Goal: Transaction & Acquisition: Book appointment/travel/reservation

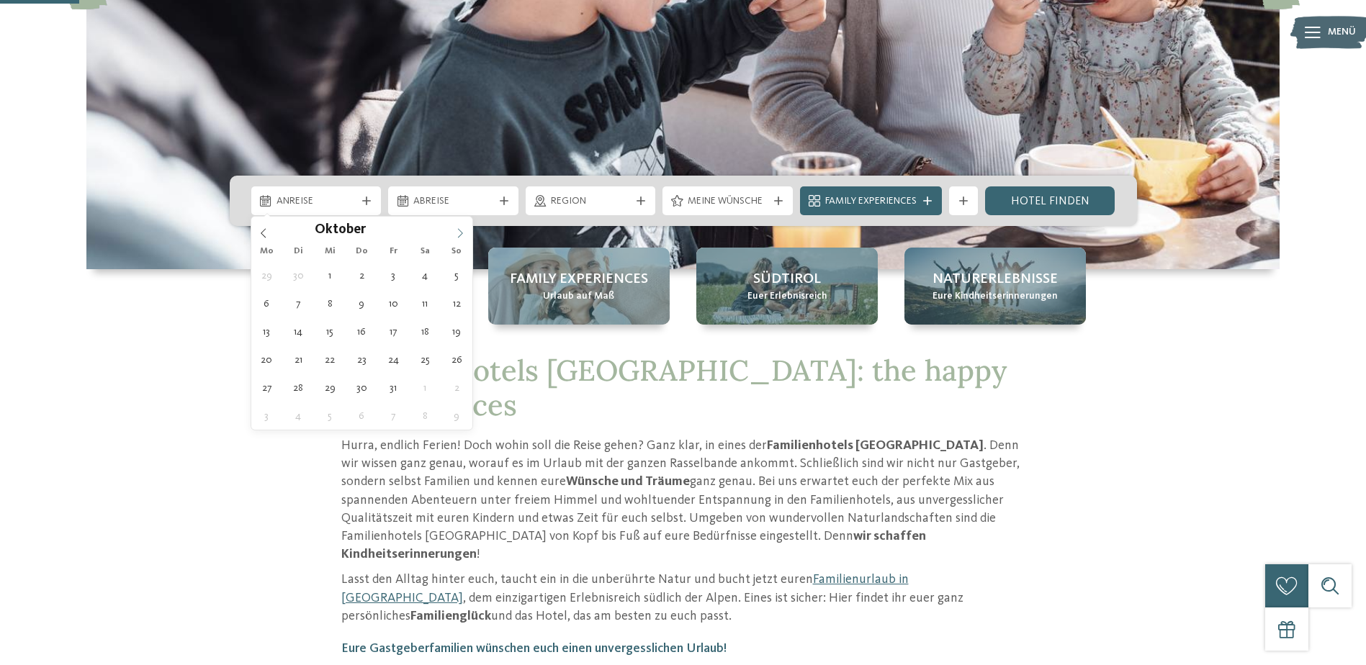
click at [456, 232] on icon at bounding box center [460, 233] width 10 height 10
type div "17.11.2025"
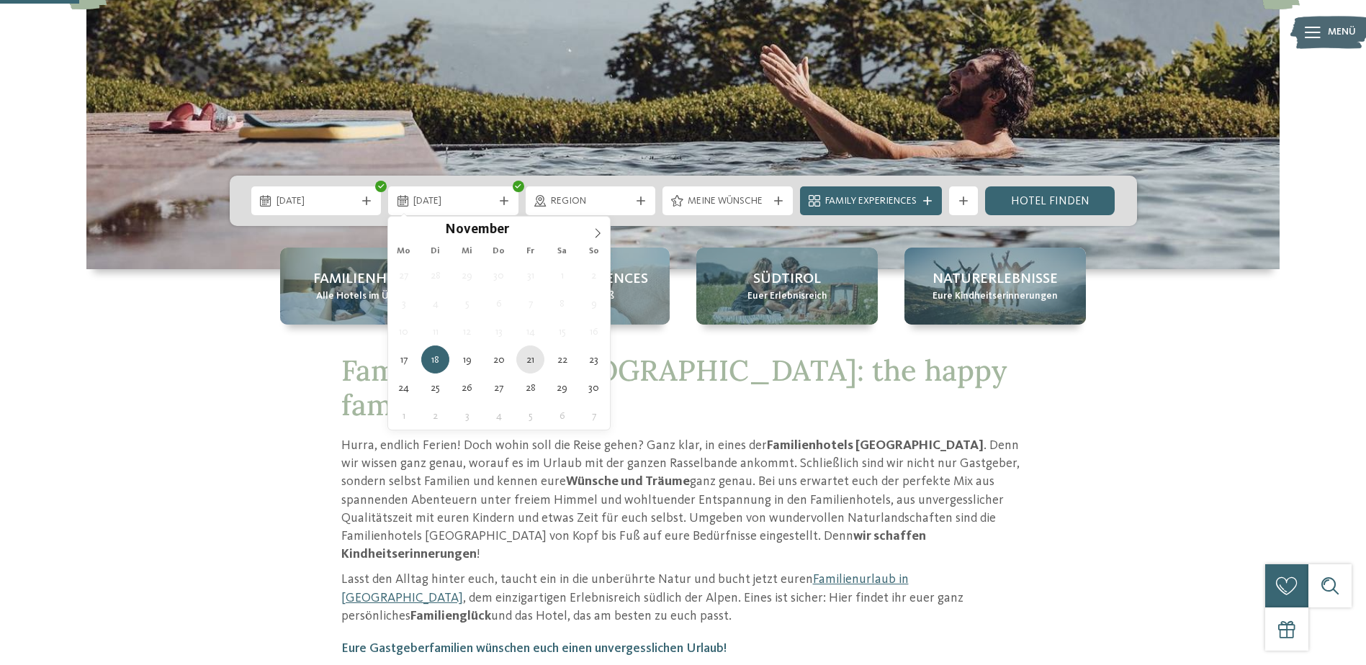
type div "21.11.2025"
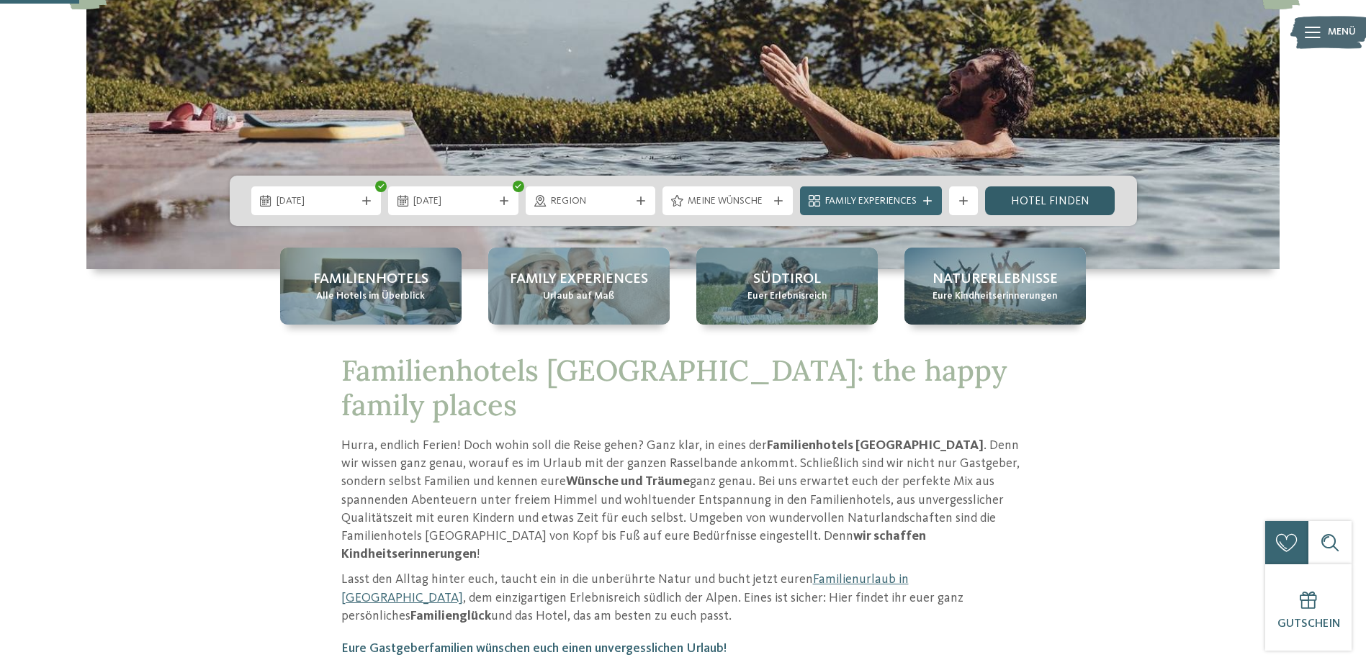
click at [1035, 203] on link "Hotel finden" at bounding box center [1050, 200] width 130 height 29
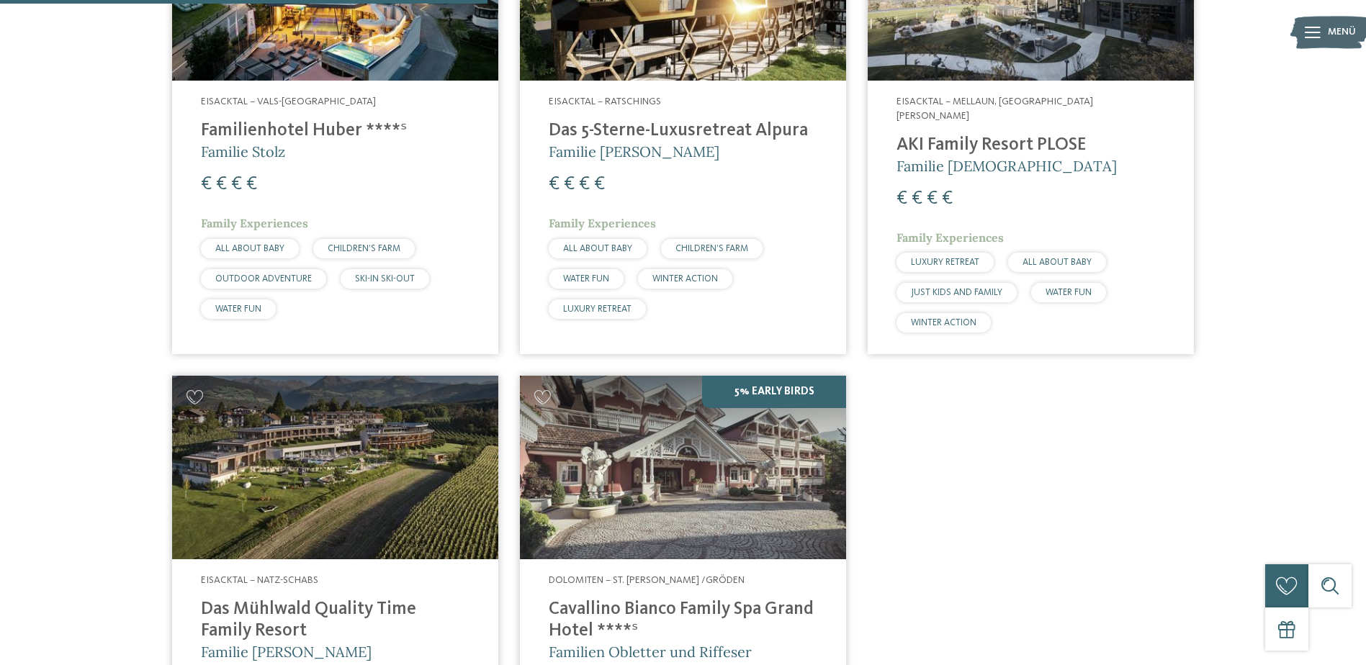
scroll to position [472, 0]
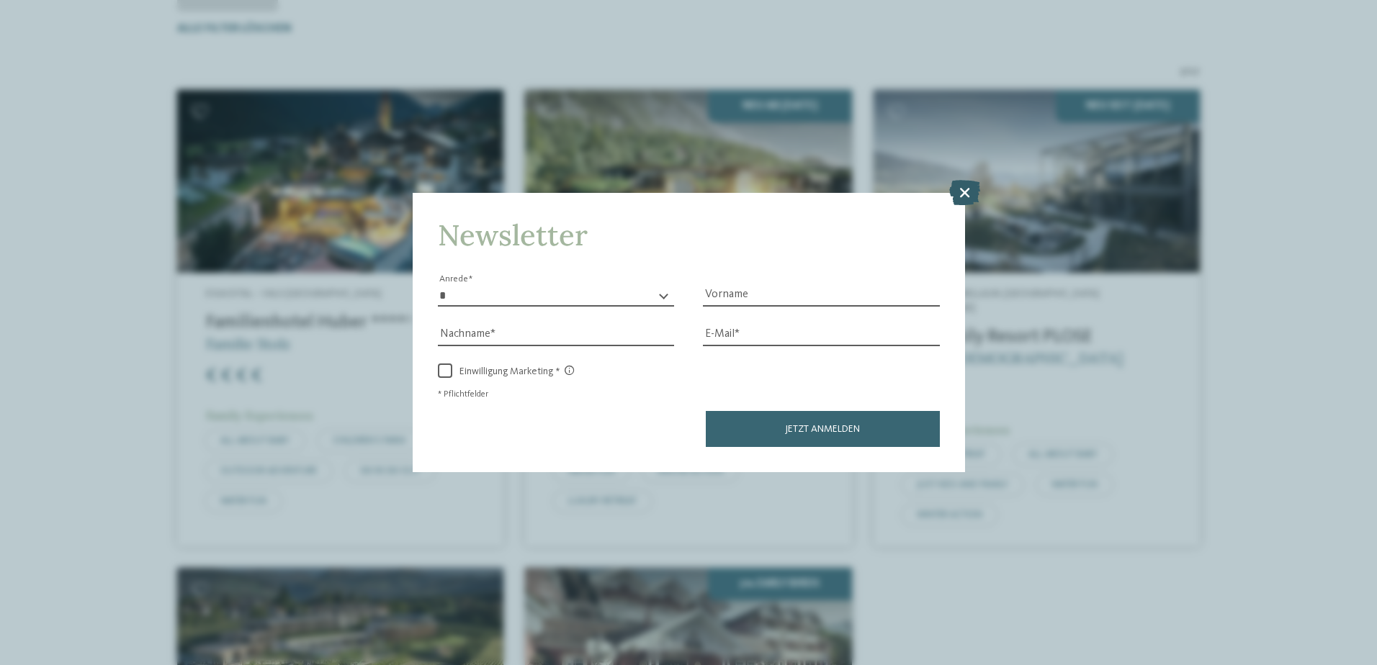
drag, startPoint x: 601, startPoint y: 318, endPoint x: 960, endPoint y: 193, distance: 379.8
click at [960, 193] on icon at bounding box center [964, 191] width 31 height 25
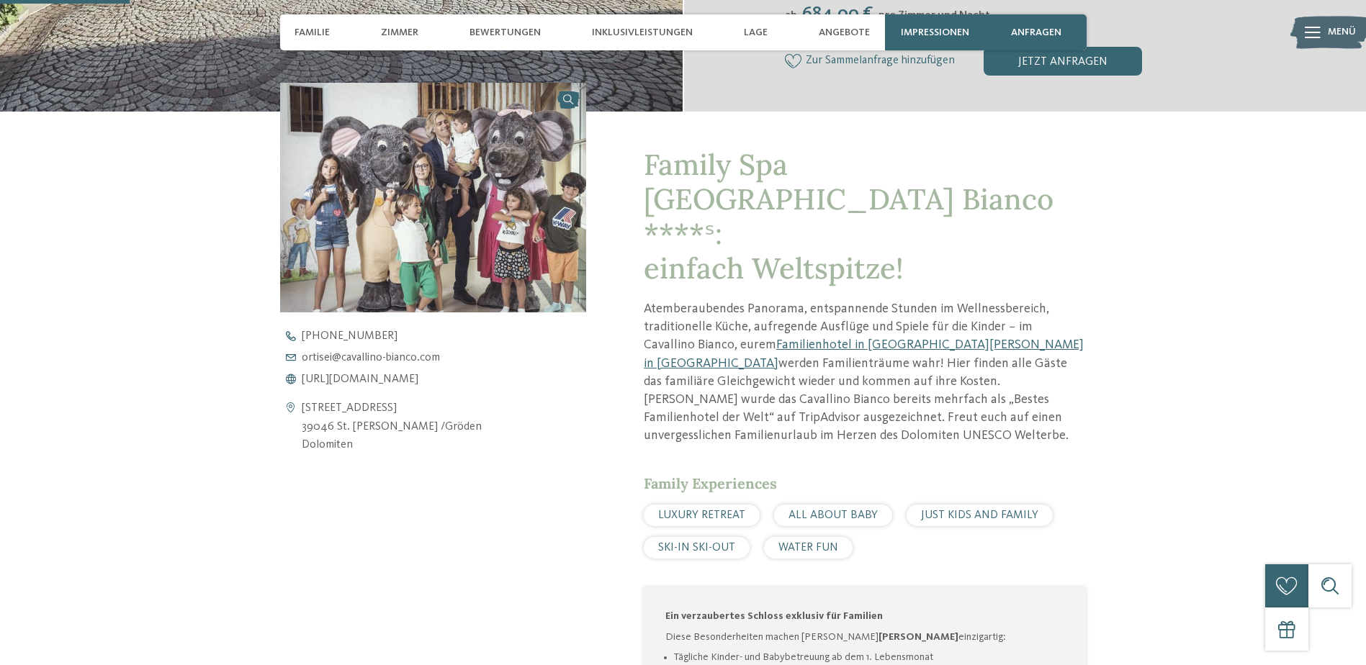
scroll to position [480, 0]
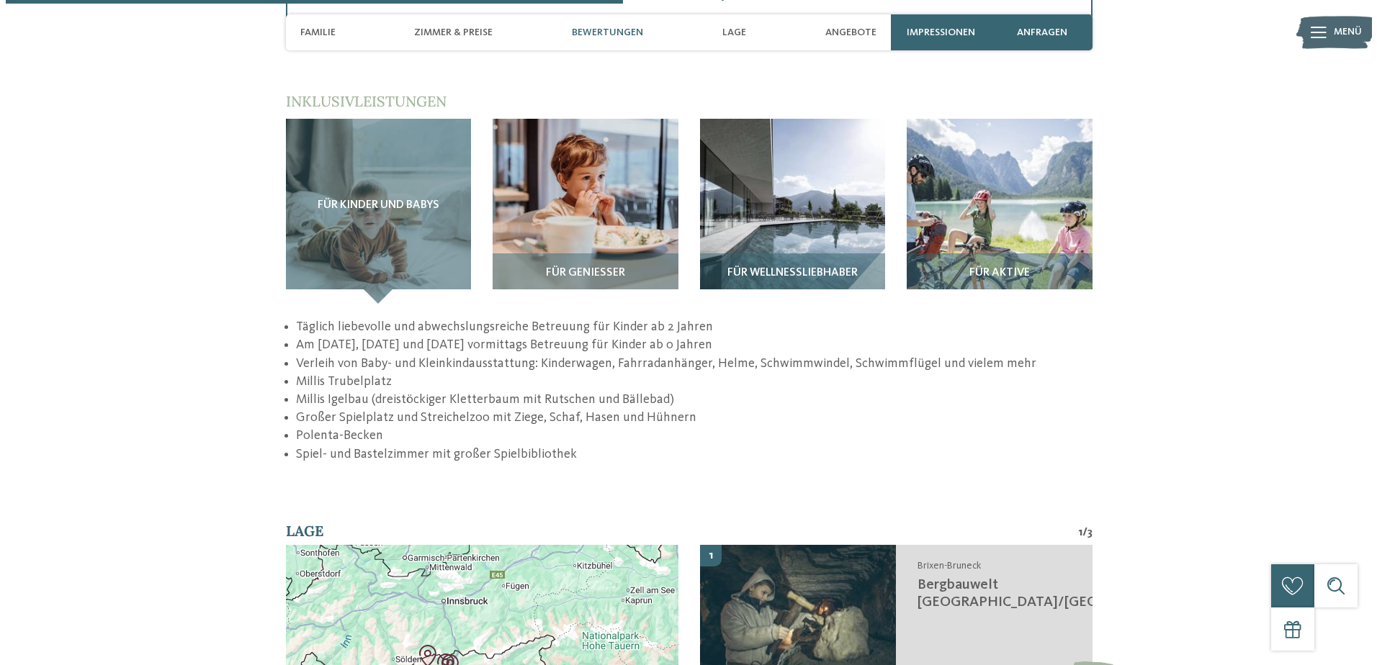
scroll to position [2280, 0]
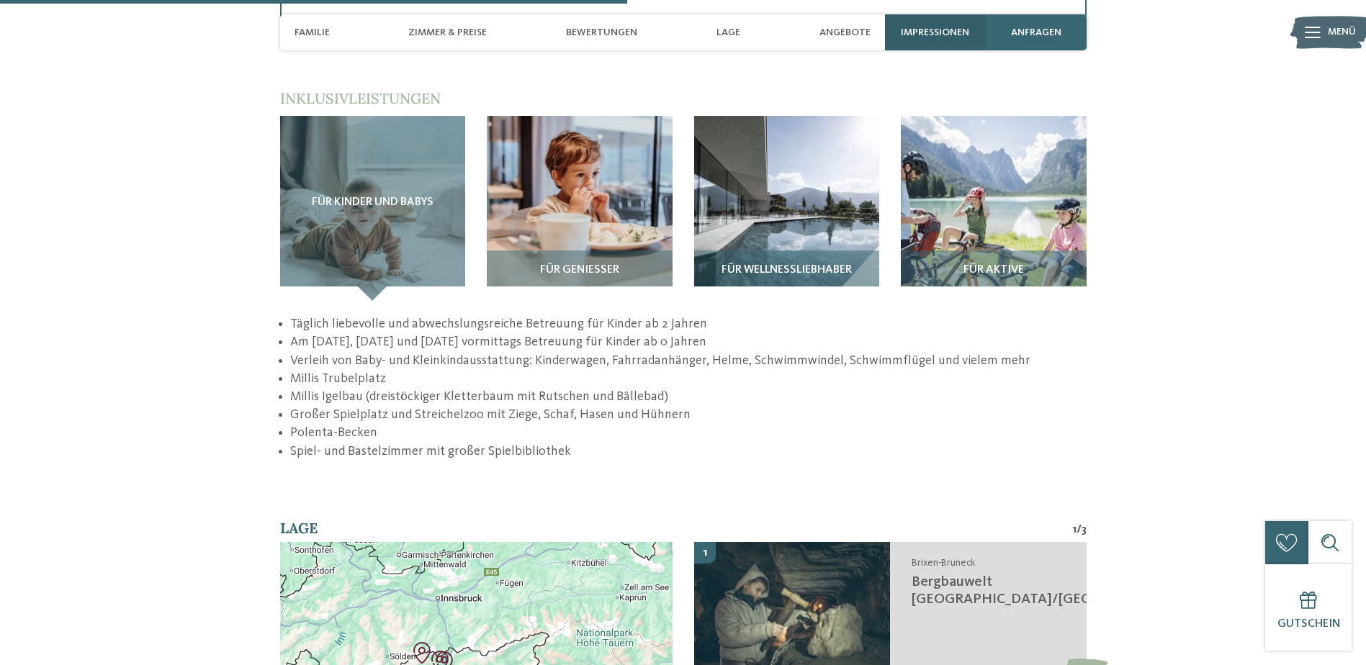
click at [899, 24] on div "Impressionen" at bounding box center [935, 32] width 101 height 36
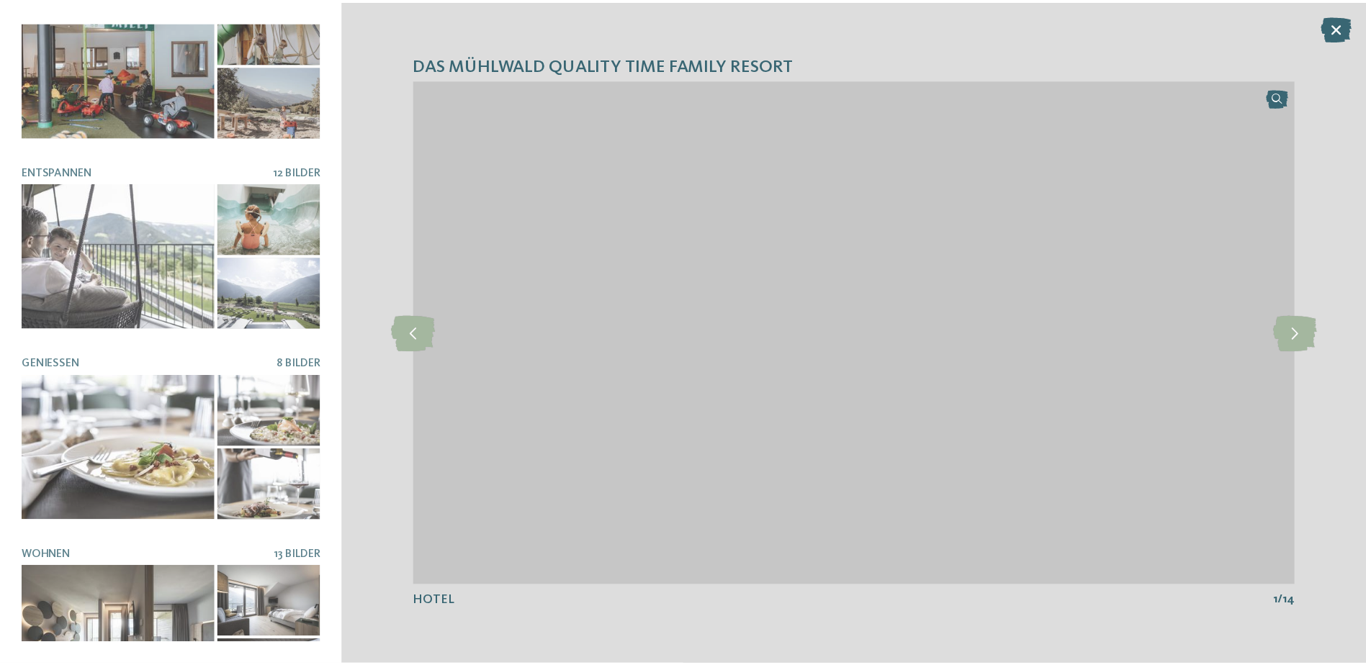
scroll to position [0, 0]
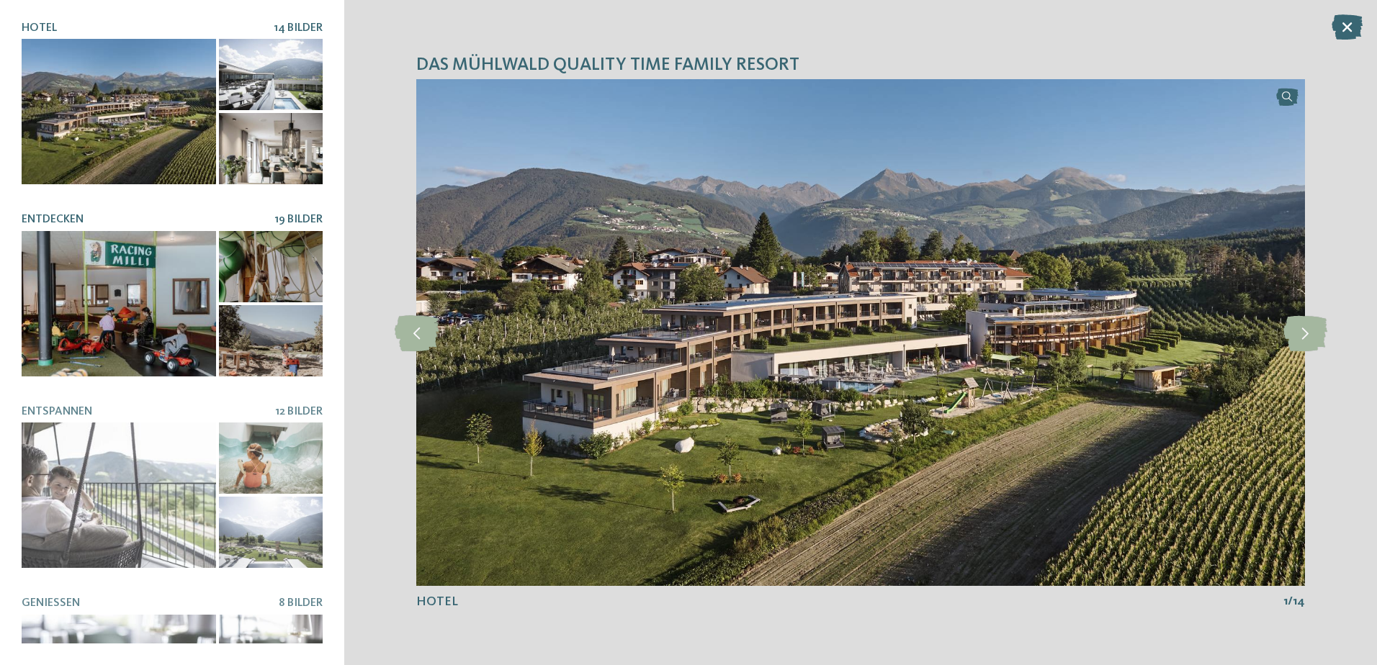
click at [127, 294] on div at bounding box center [119, 303] width 194 height 145
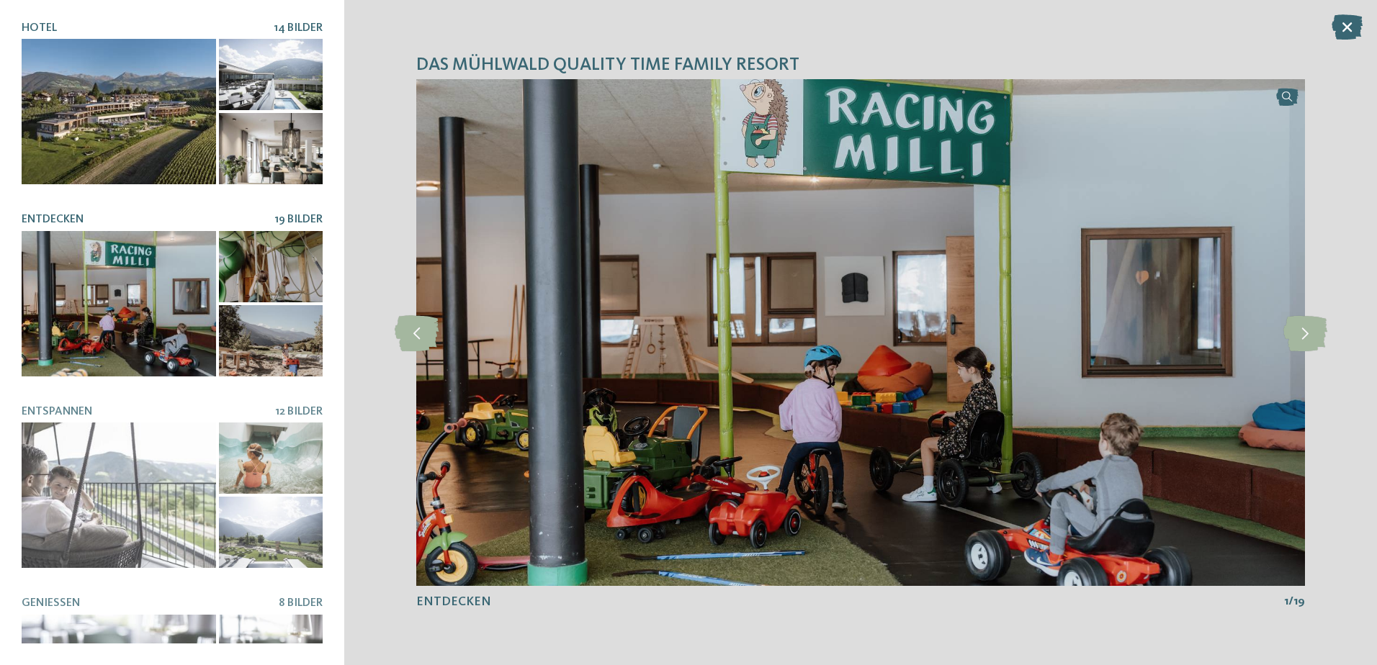
click at [269, 77] on div at bounding box center [271, 74] width 104 height 71
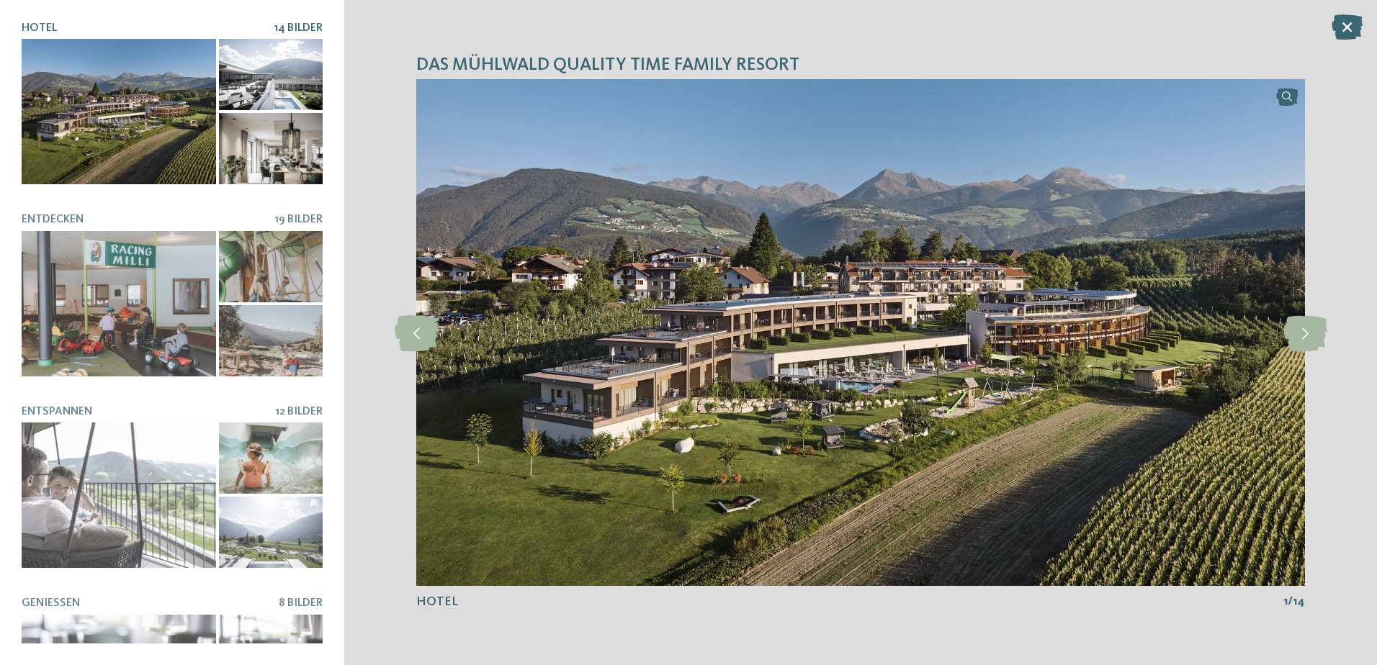
click at [248, 161] on div at bounding box center [271, 148] width 104 height 71
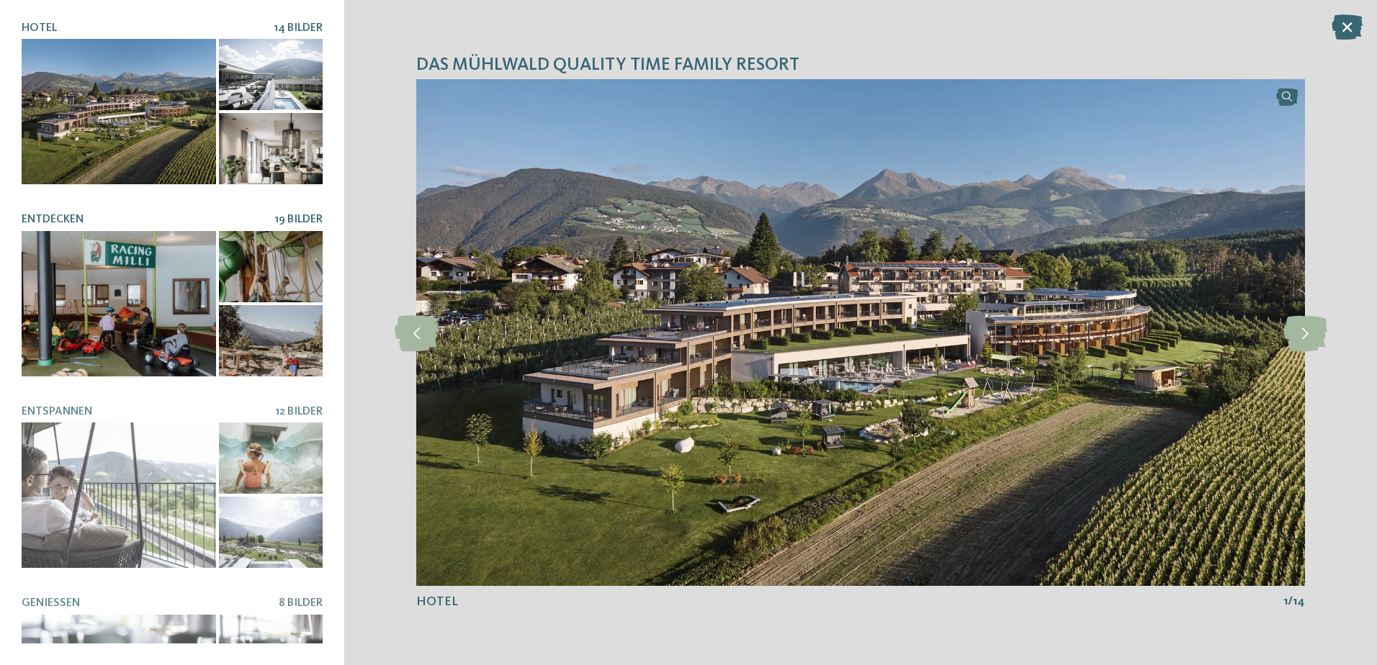
click at [255, 285] on div at bounding box center [271, 266] width 104 height 71
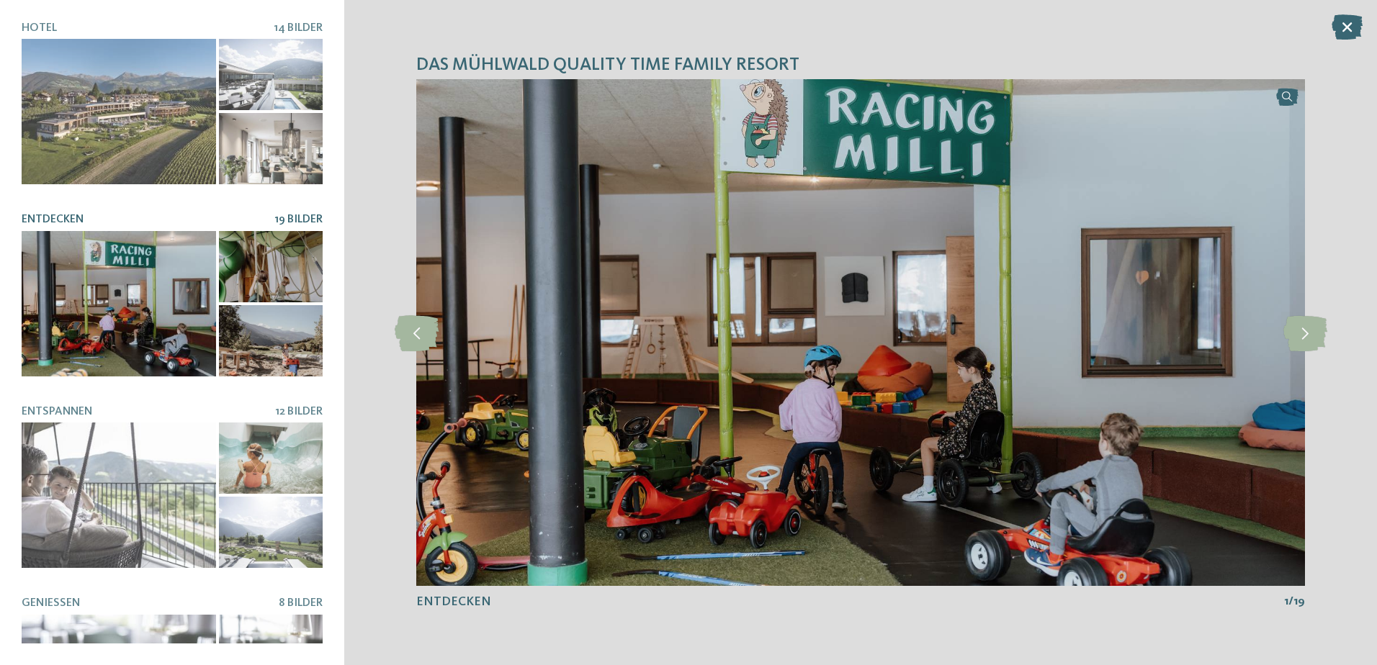
click at [268, 274] on div at bounding box center [271, 266] width 104 height 71
click at [53, 217] on span "Entdecken" at bounding box center [53, 220] width 62 height 12
click at [299, 216] on span "19 Bilder" at bounding box center [298, 220] width 48 height 12
click at [1315, 333] on icon at bounding box center [1305, 333] width 44 height 36
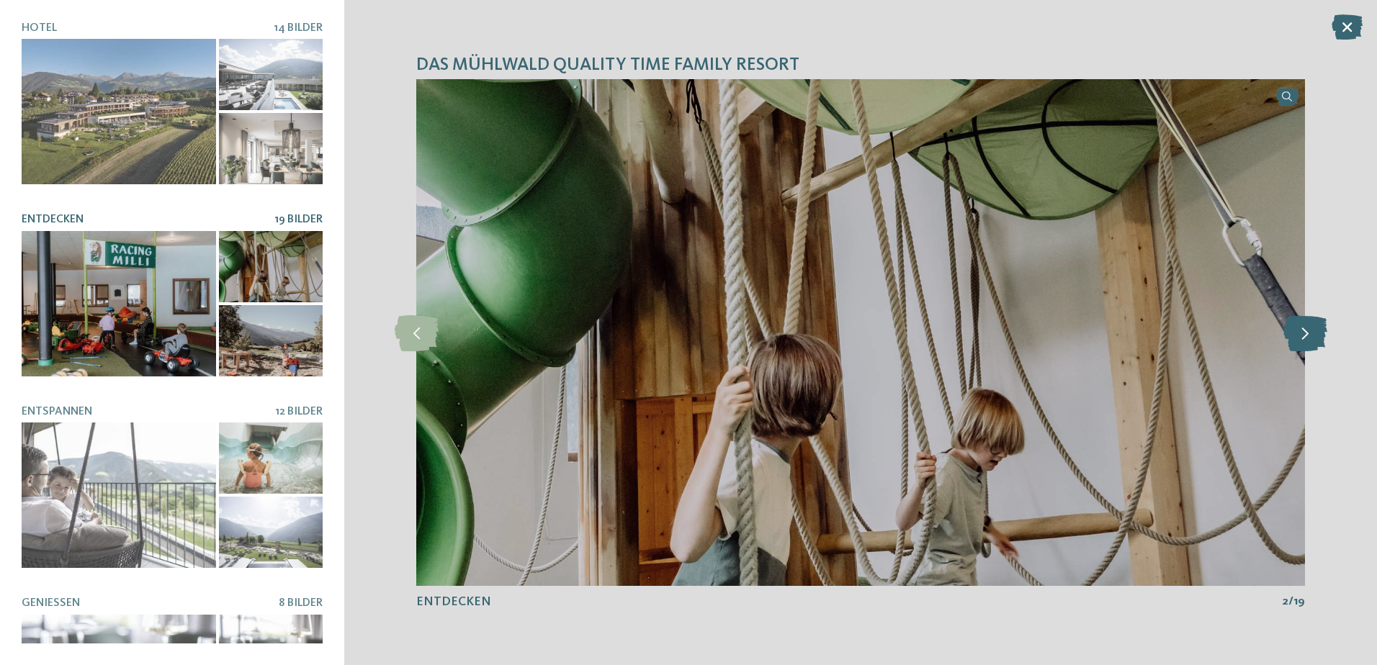
click at [1315, 333] on icon at bounding box center [1305, 333] width 44 height 36
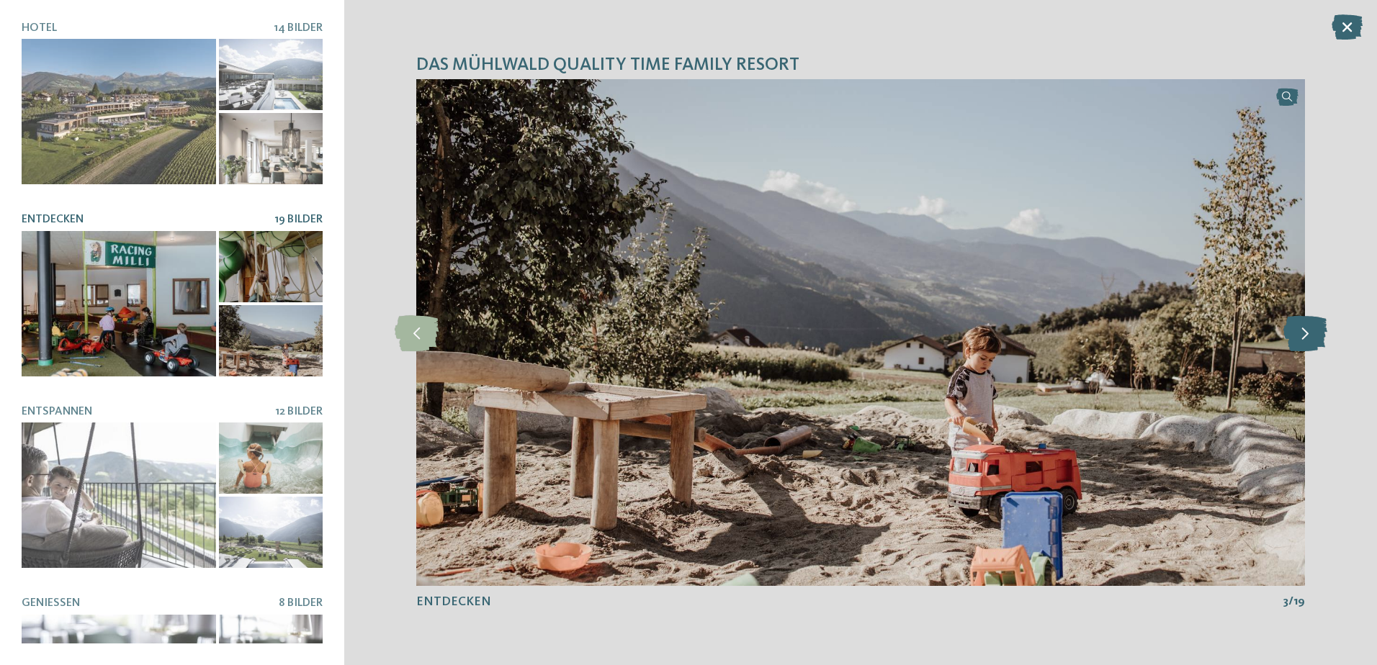
click at [1317, 333] on icon at bounding box center [1305, 333] width 44 height 36
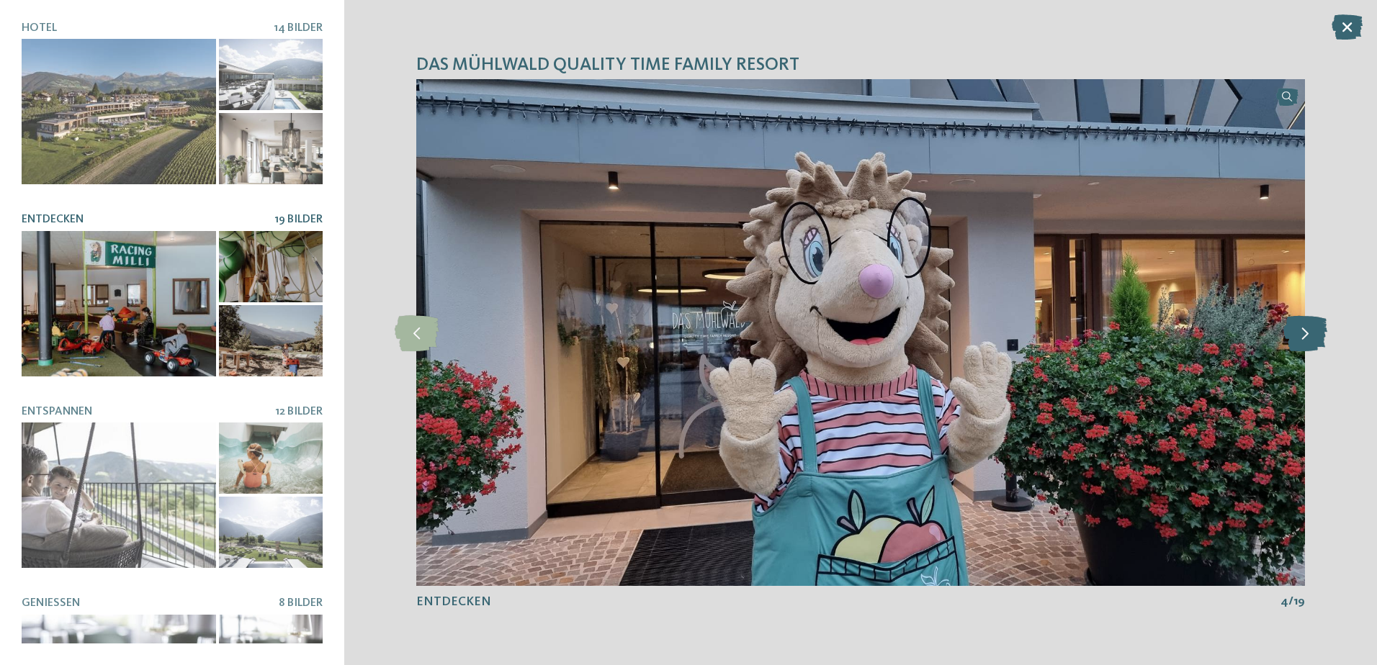
click at [1317, 333] on icon at bounding box center [1305, 333] width 44 height 36
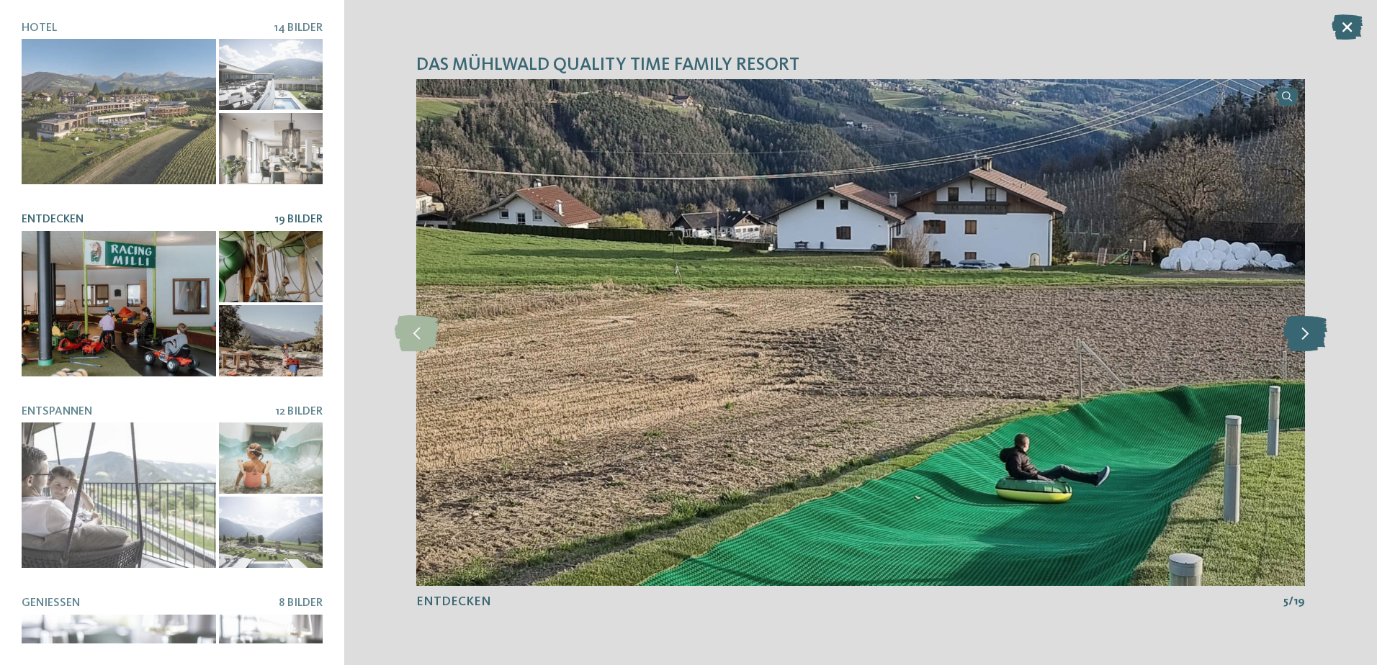
click at [1317, 333] on icon at bounding box center [1305, 333] width 44 height 36
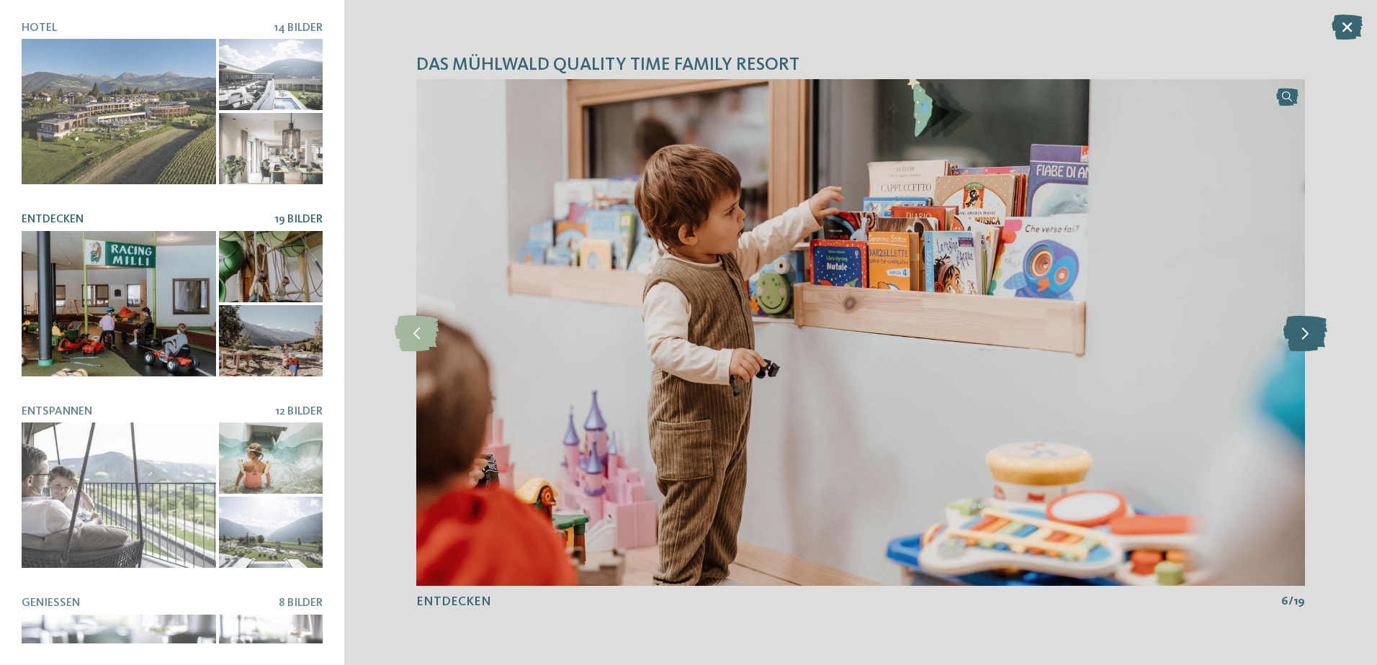
click at [1317, 333] on icon at bounding box center [1305, 333] width 44 height 36
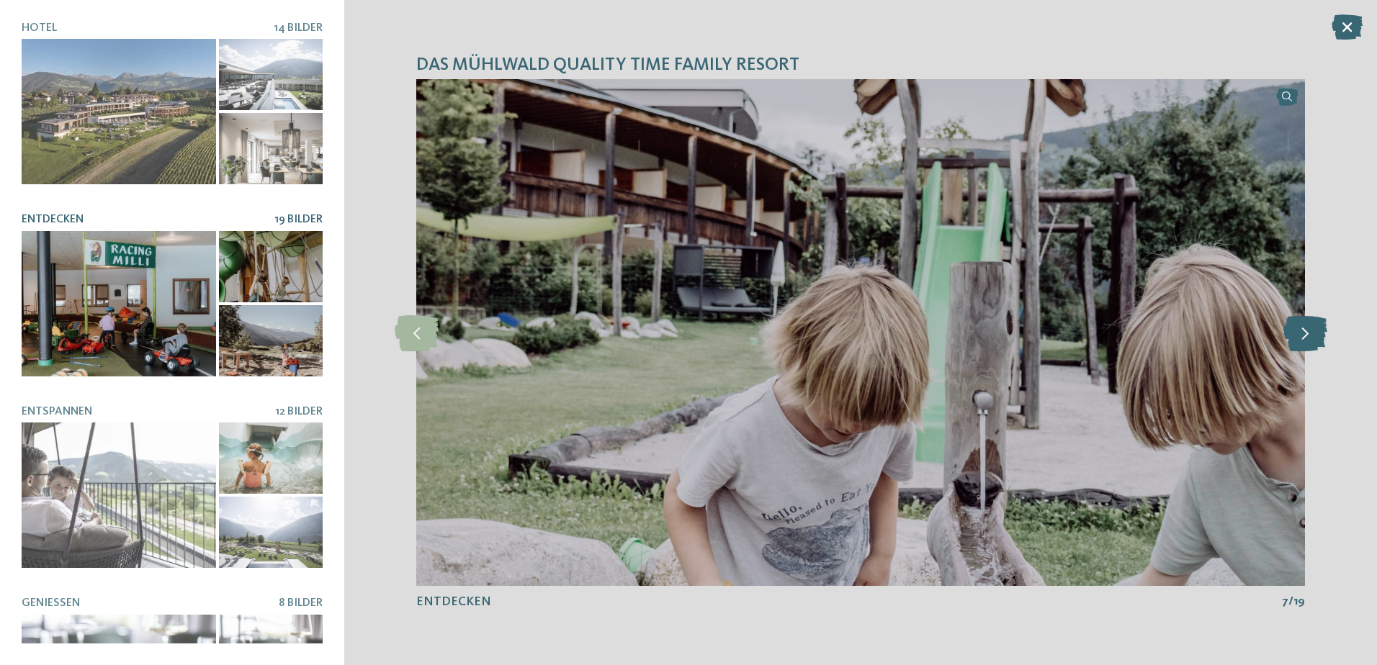
click at [1317, 333] on icon at bounding box center [1305, 333] width 44 height 36
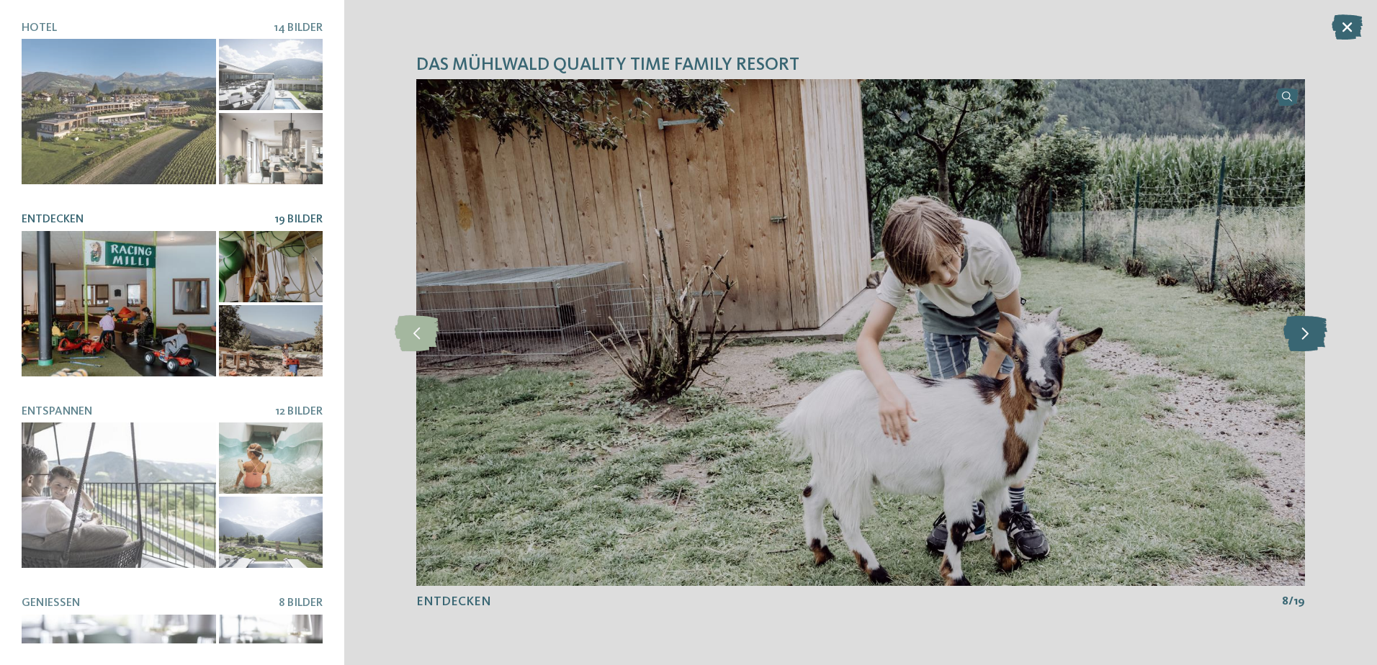
click at [1317, 333] on icon at bounding box center [1305, 333] width 44 height 36
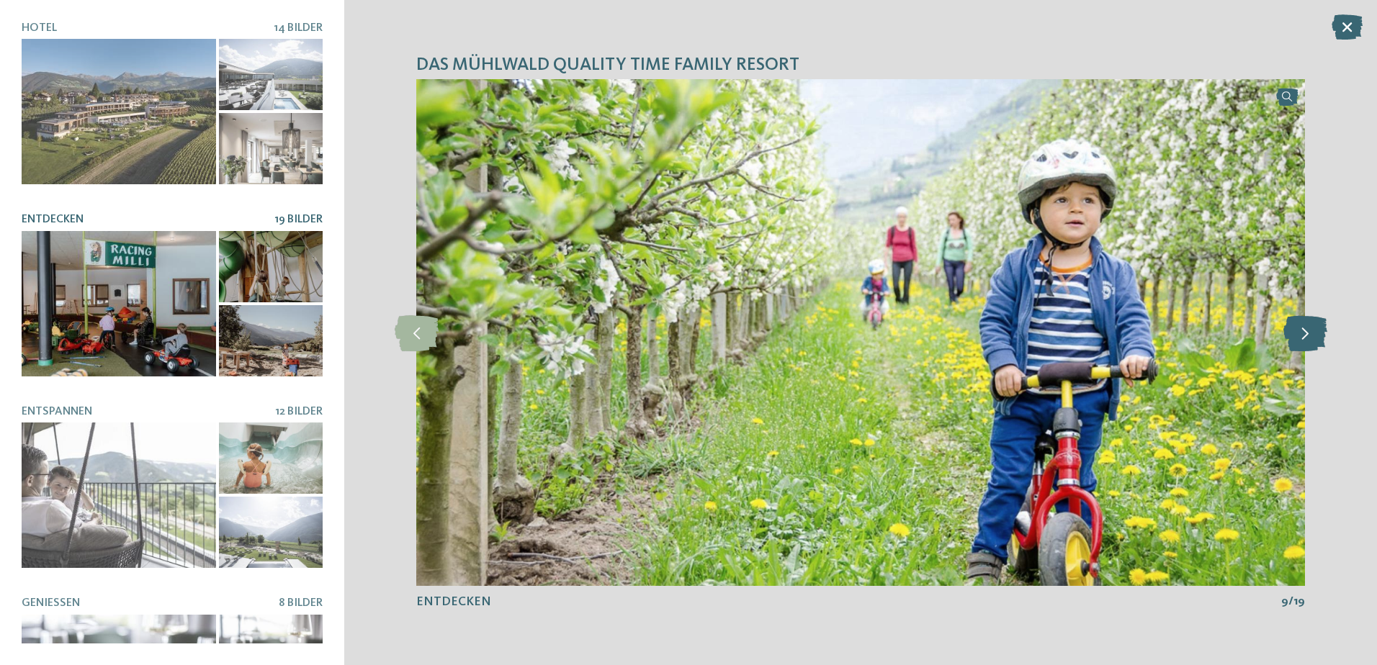
click at [1317, 333] on icon at bounding box center [1305, 333] width 44 height 36
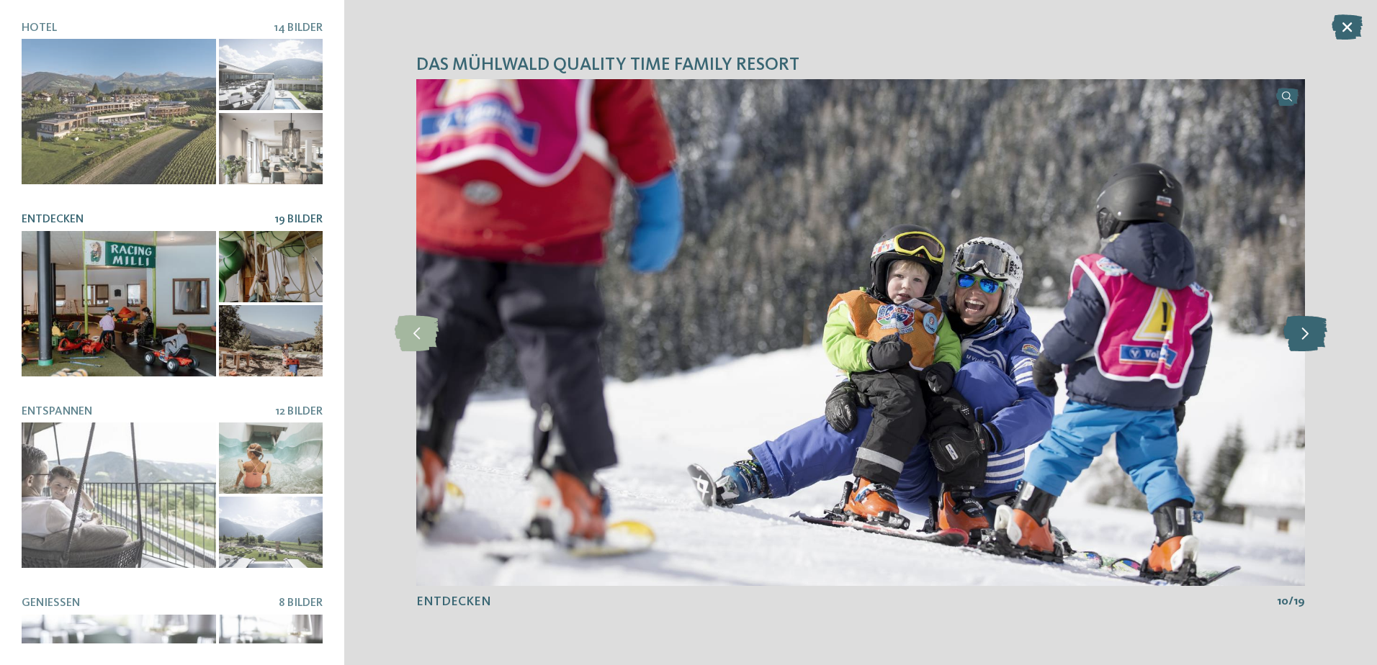
click at [1317, 333] on icon at bounding box center [1305, 333] width 44 height 36
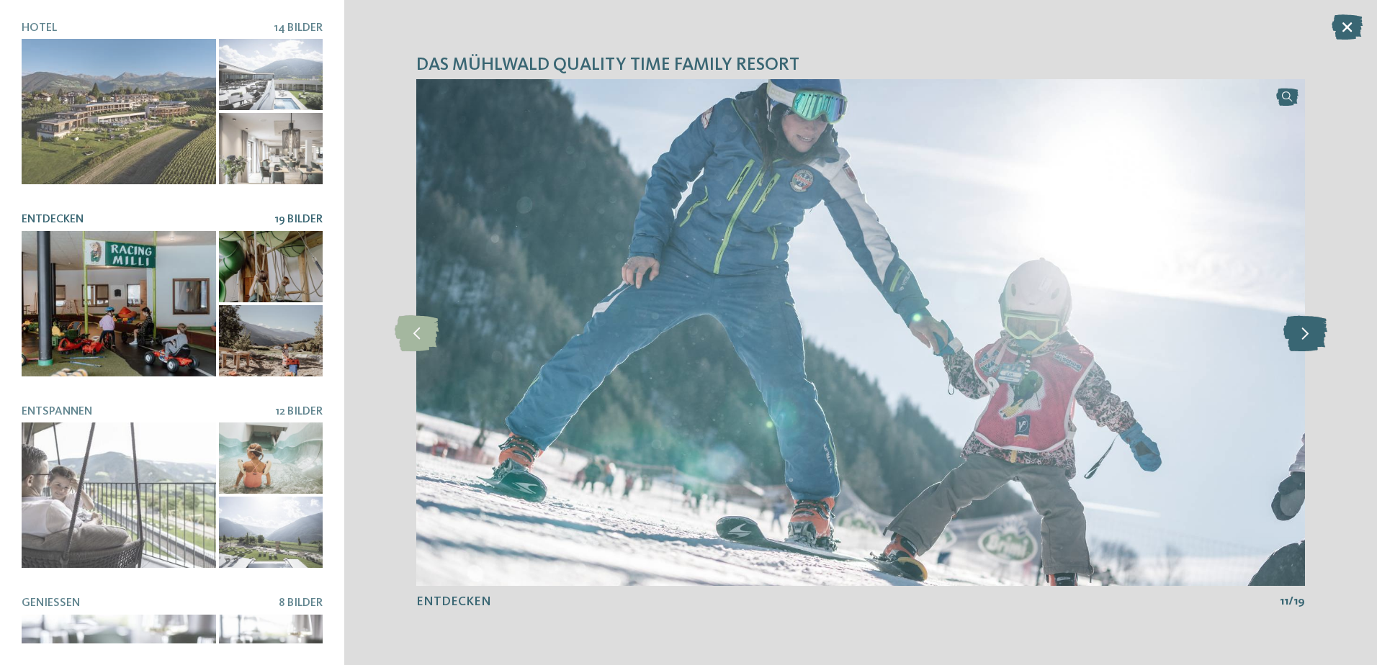
click at [1317, 333] on icon at bounding box center [1305, 333] width 44 height 36
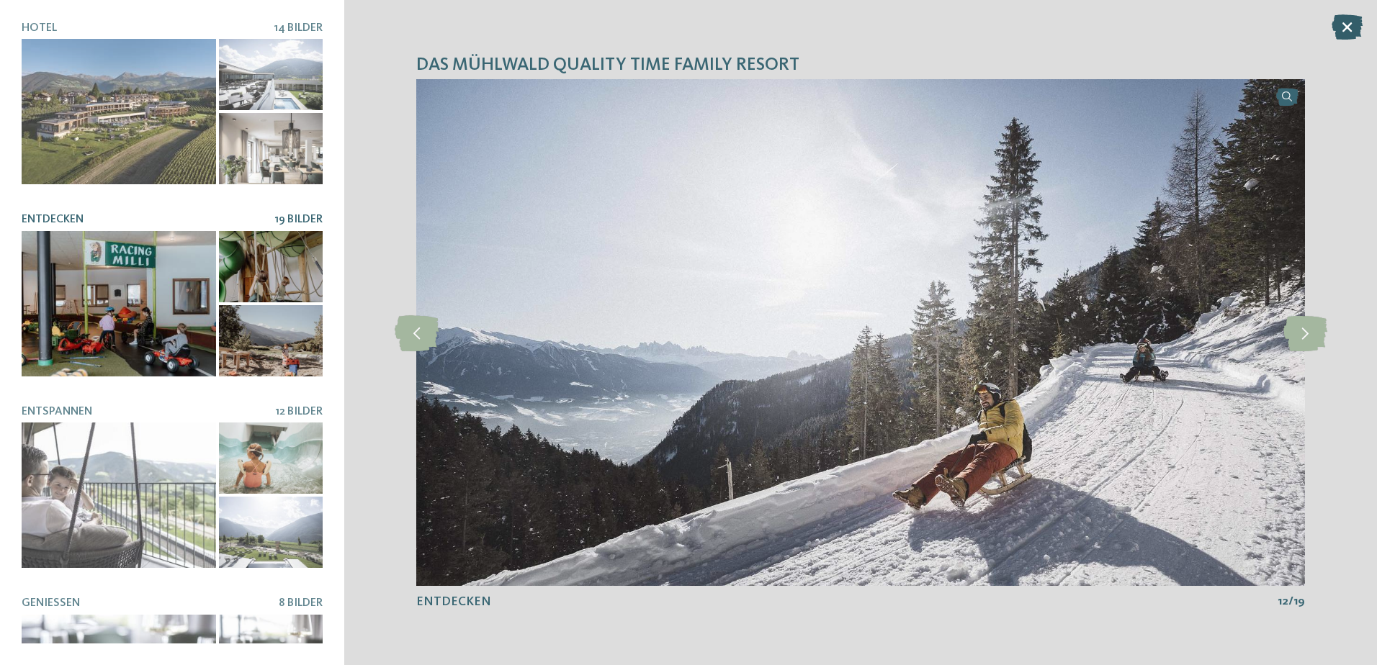
click at [1347, 27] on icon at bounding box center [1346, 26] width 31 height 25
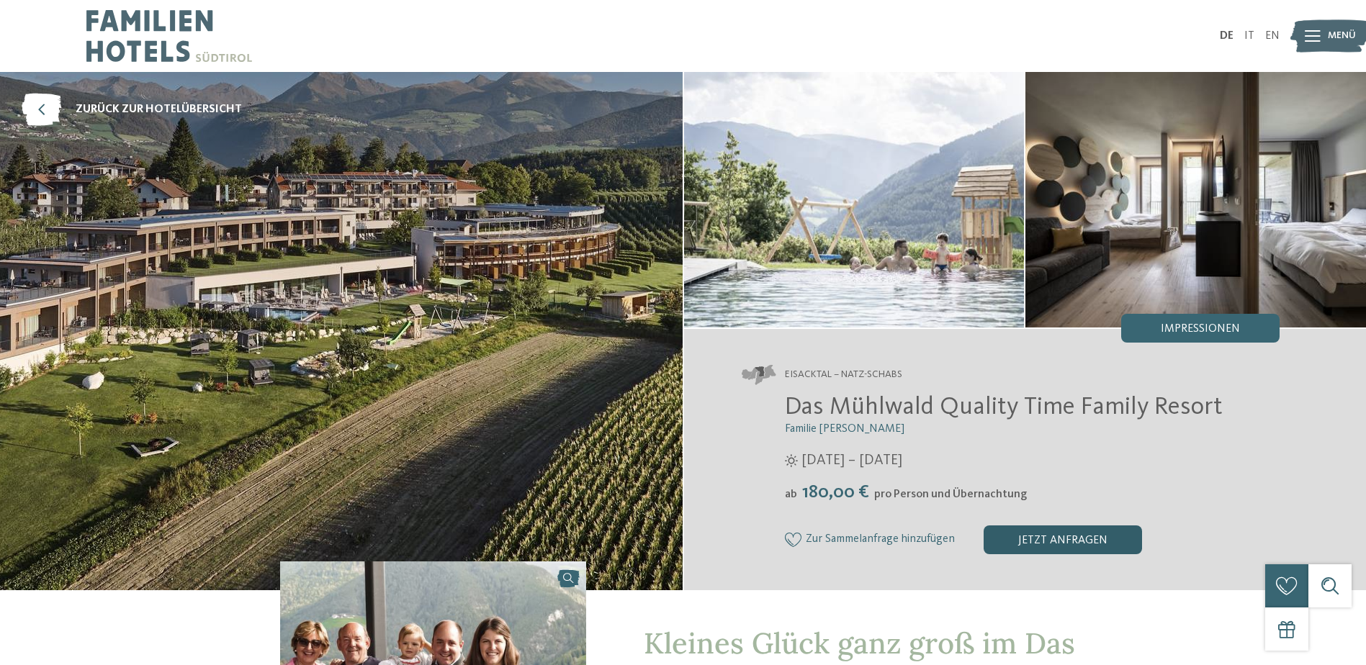
click at [1047, 539] on div "jetzt anfragen" at bounding box center [1063, 540] width 158 height 29
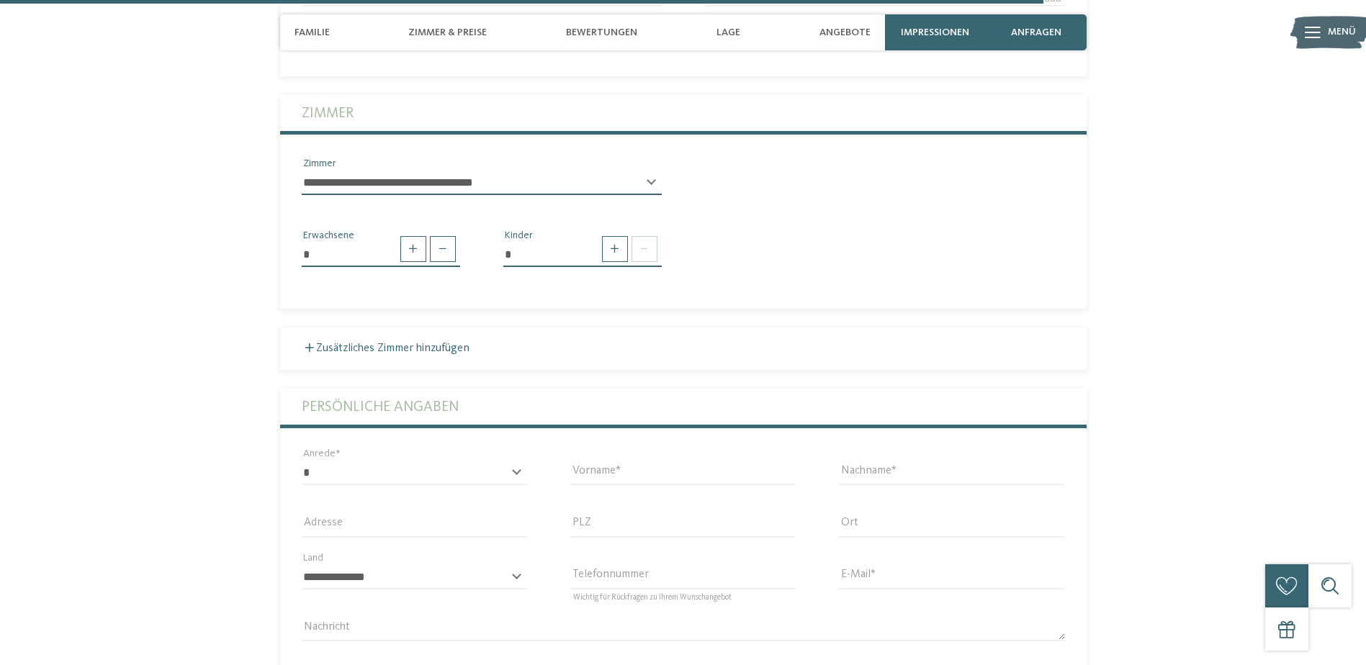
scroll to position [3791, 0]
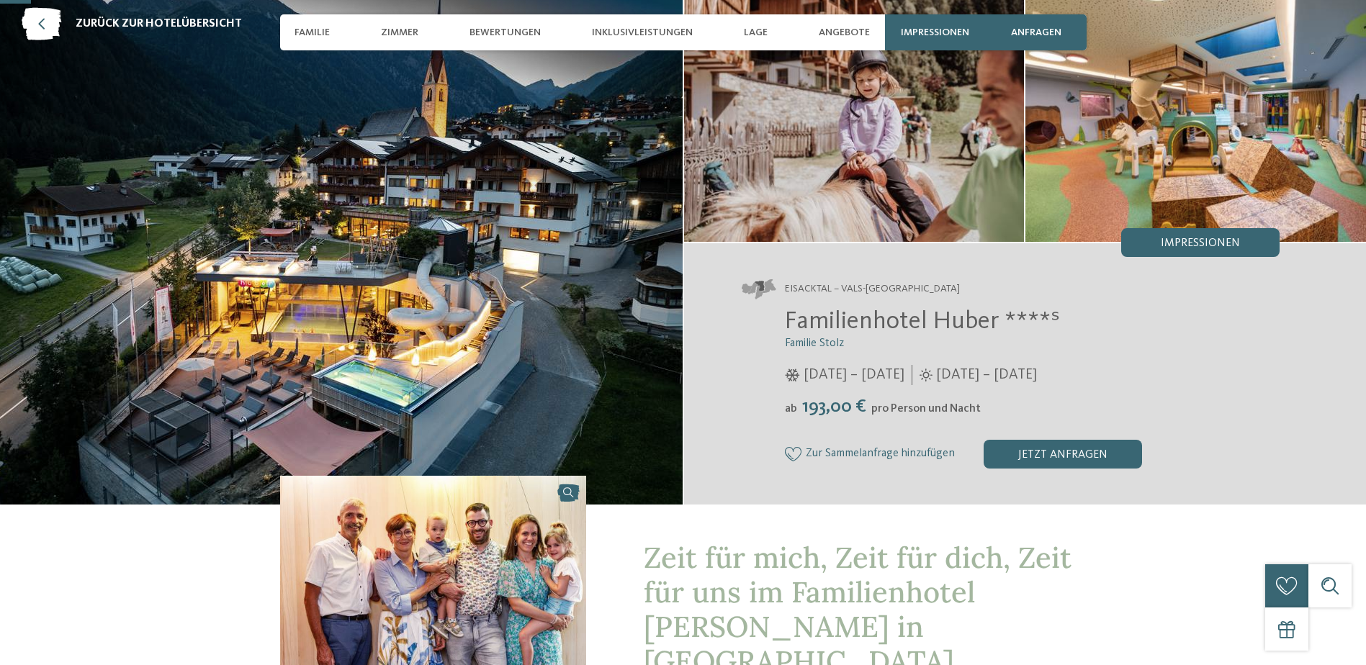
scroll to position [120, 0]
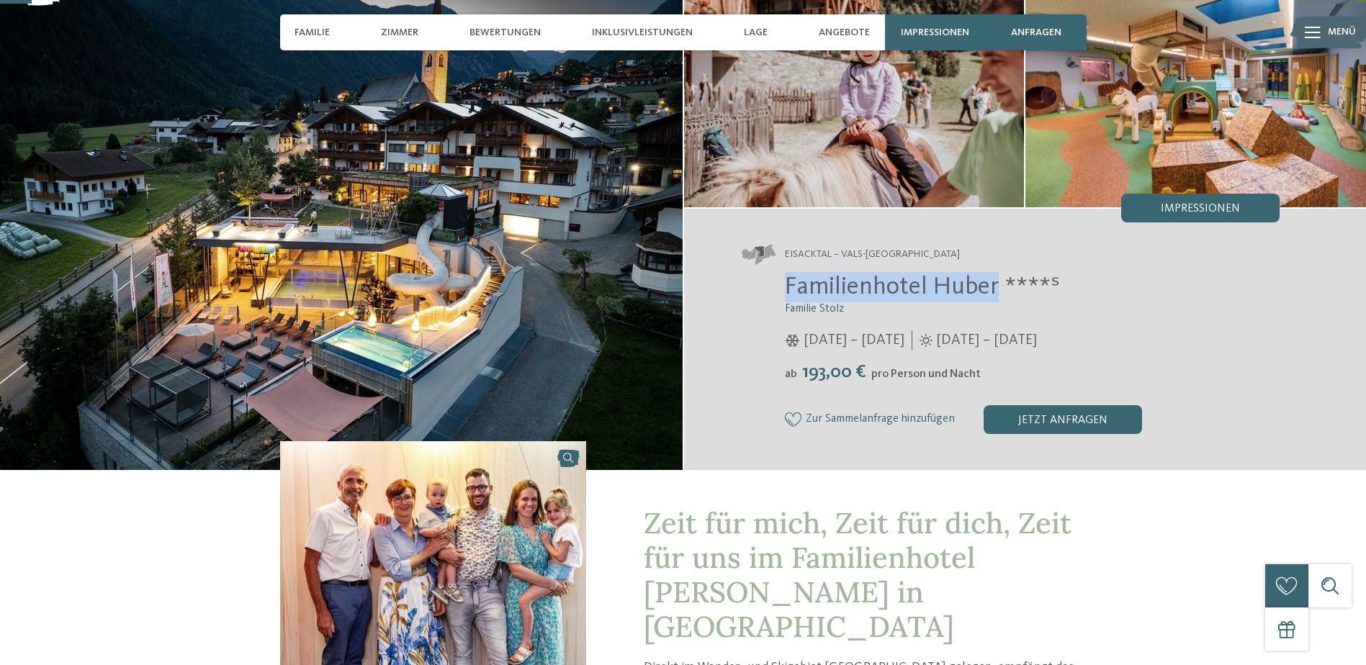
drag, startPoint x: 794, startPoint y: 284, endPoint x: 995, endPoint y: 288, distance: 200.9
click at [995, 288] on span "Familienhotel Huber ****ˢ" at bounding box center [922, 286] width 275 height 25
copy span "Familienhotel [PERSON_NAME]"
